Goal: Obtain resource: Download file/media

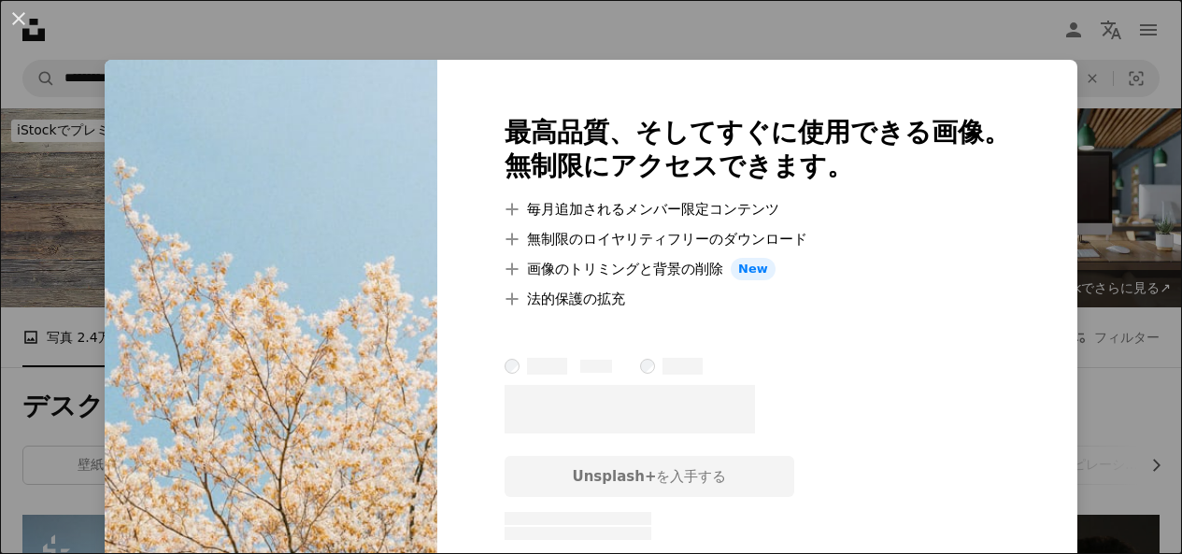
scroll to position [280, 0]
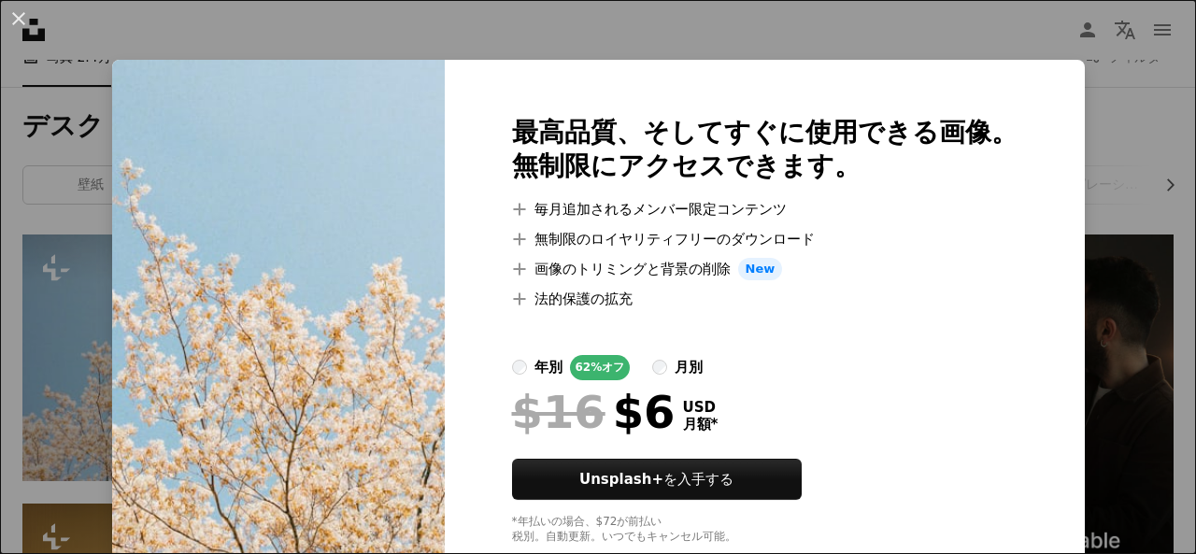
click at [1118, 90] on div "An X shape 最高品質、そしてすぐに使用できる画像。 無制限にアクセスできます。 A plus sign 毎月追加されるメンバー限定コンテンツ A p…" at bounding box center [598, 277] width 1196 height 554
